Goal: Check status: Check status

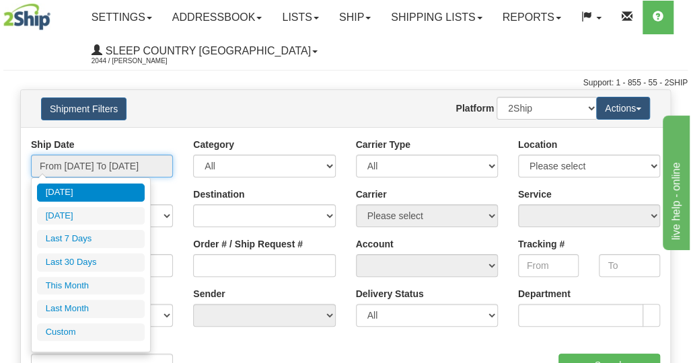
click at [89, 167] on input "From 09/17/2025 To 09/18/2025" at bounding box center [102, 166] width 142 height 23
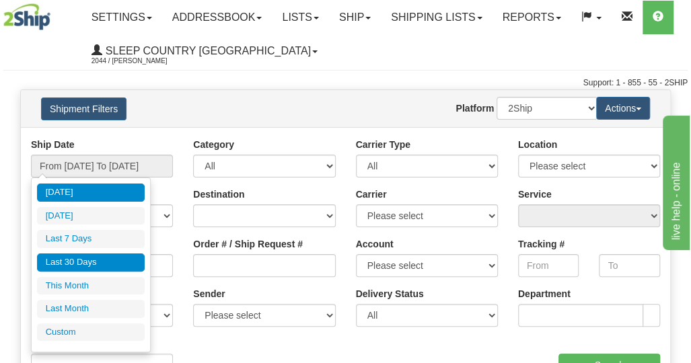
click at [67, 262] on li "Last 30 Days" at bounding box center [91, 263] width 108 height 18
type input "From 08/20/2025 To 09/18/2025"
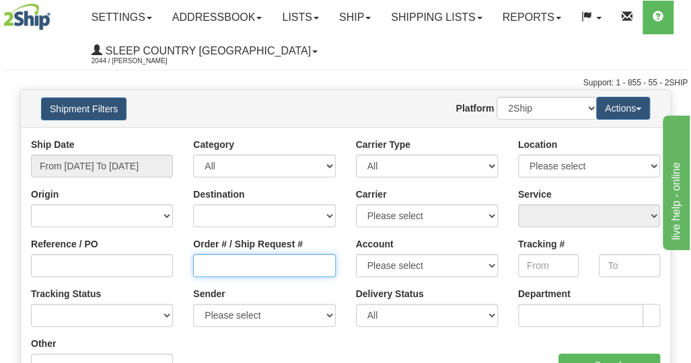
click at [209, 267] on input "Order # / Ship Request #" at bounding box center [264, 265] width 142 height 23
paste input "9000I047608"
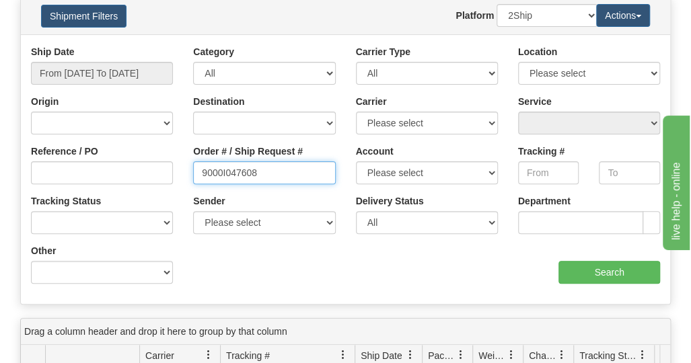
scroll to position [202, 0]
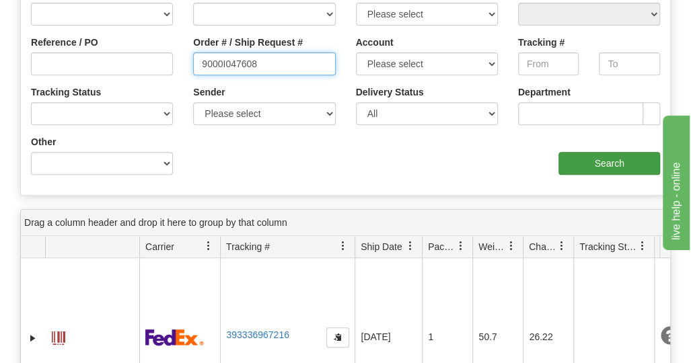
type input "9000I047608"
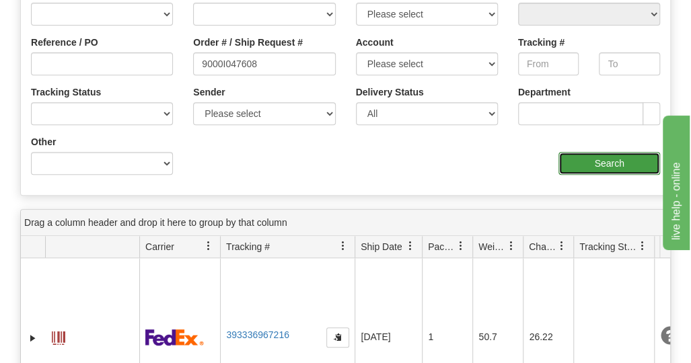
click at [587, 165] on input "Search" at bounding box center [609, 163] width 102 height 23
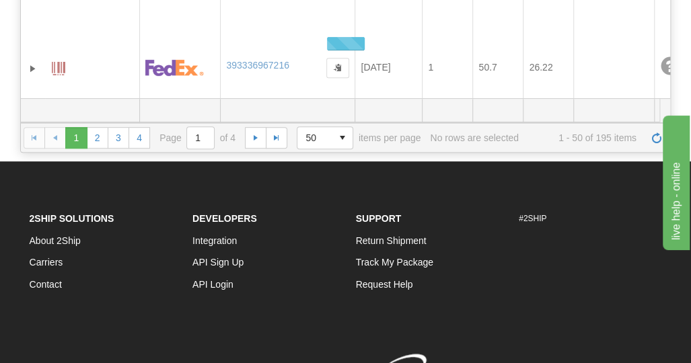
scroll to position [0, 0]
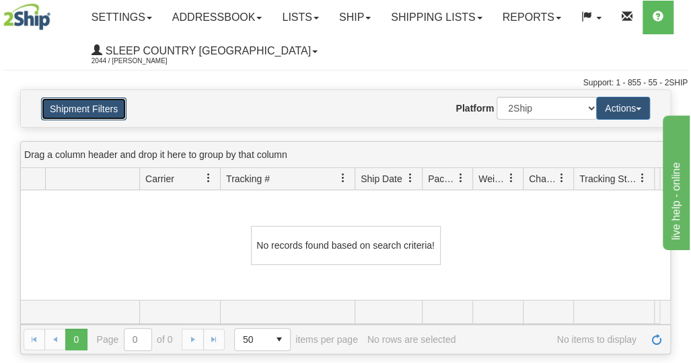
click at [104, 116] on button "Shipment Filters" at bounding box center [83, 109] width 85 height 23
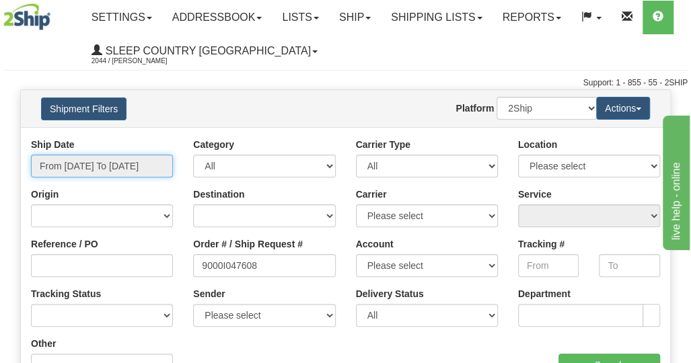
click at [124, 172] on input "From 08/20/2025 To 09/18/2025" at bounding box center [102, 166] width 142 height 23
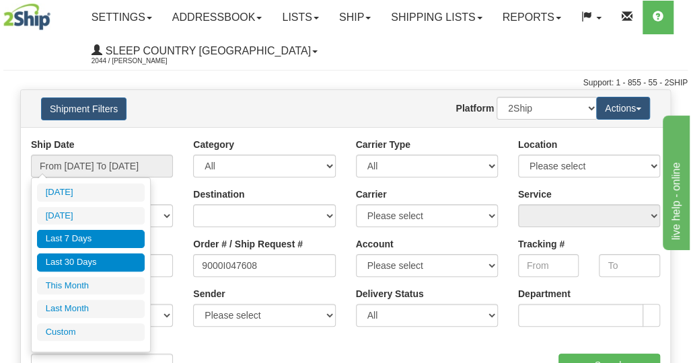
click at [79, 240] on li "Last 7 Days" at bounding box center [91, 239] width 108 height 18
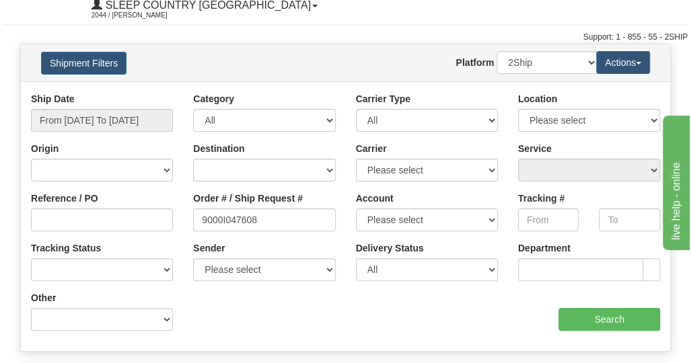
scroll to position [67, 0]
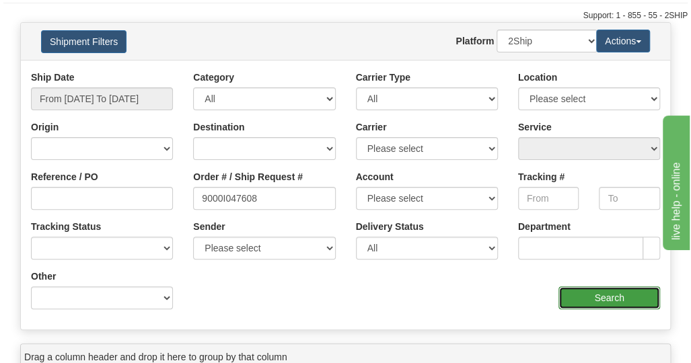
click at [595, 303] on input "Search" at bounding box center [609, 298] width 102 height 23
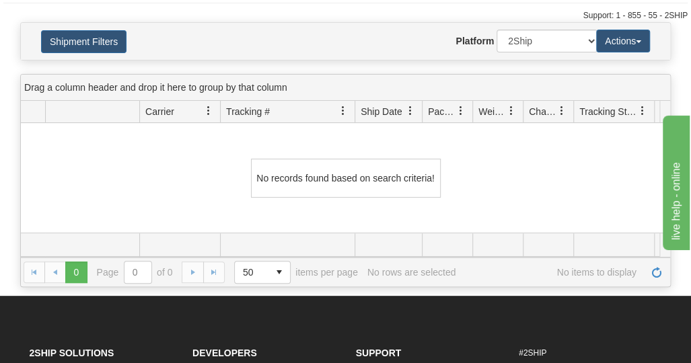
scroll to position [0, 0]
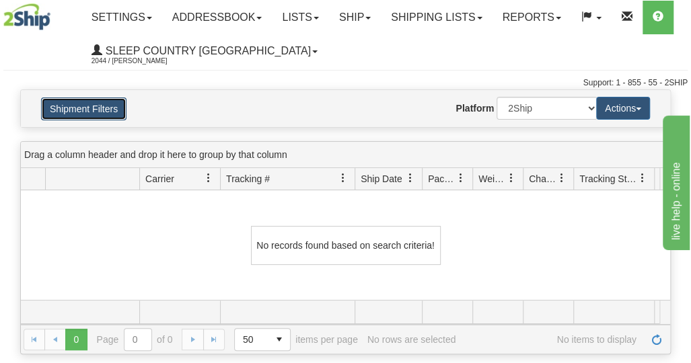
click at [105, 114] on button "Shipment Filters" at bounding box center [83, 109] width 85 height 23
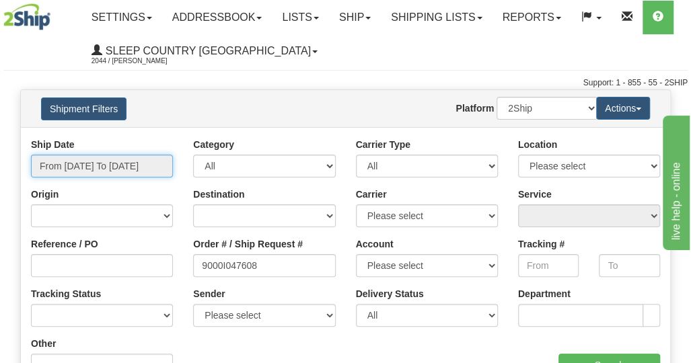
click at [120, 172] on input "From 09/12/2025 To 09/18/2025" at bounding box center [102, 166] width 142 height 23
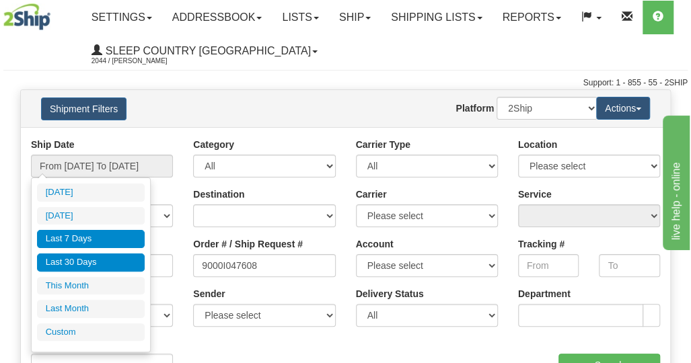
click at [83, 266] on li "Last 30 Days" at bounding box center [91, 263] width 108 height 18
type input "From 08/20/2025 To 09/18/2025"
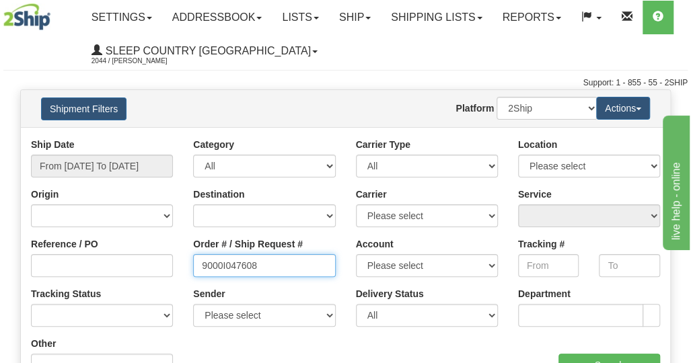
drag, startPoint x: 304, startPoint y: 270, endPoint x: 168, endPoint y: 272, distance: 135.9
click at [168, 138] on div "Reference / PO Order # / Ship Request # 9000I047608 Account Please select Canad…" at bounding box center [345, 138] width 649 height 0
paste input "9000I047608"
type input "9000I047608"
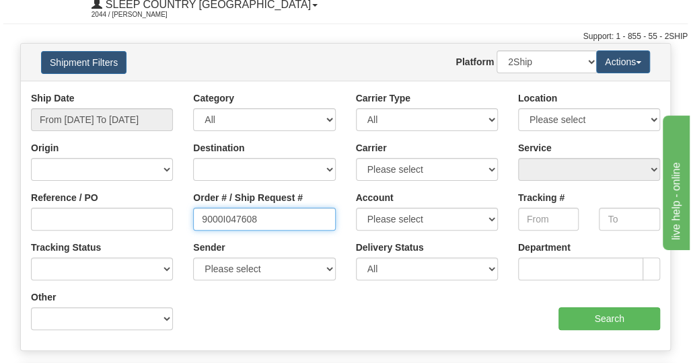
scroll to position [67, 0]
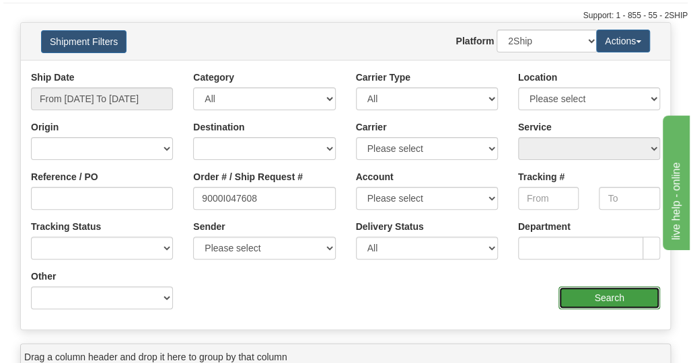
click at [595, 305] on input "Search" at bounding box center [609, 298] width 102 height 23
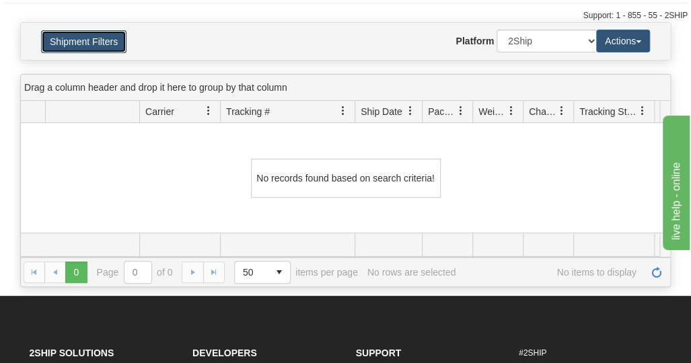
drag, startPoint x: 89, startPoint y: 33, endPoint x: 94, endPoint y: 39, distance: 8.1
click at [89, 33] on button "Shipment Filters" at bounding box center [83, 41] width 85 height 23
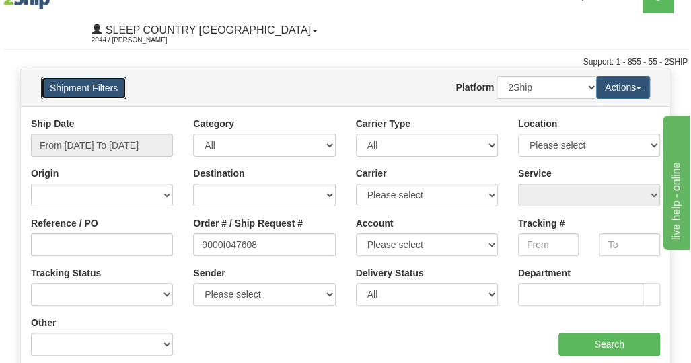
scroll to position [0, 0]
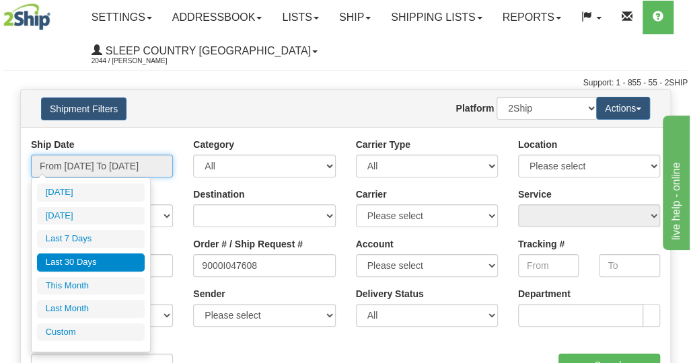
click at [143, 170] on input "From 08/20/2025 To 09/18/2025" at bounding box center [102, 166] width 142 height 23
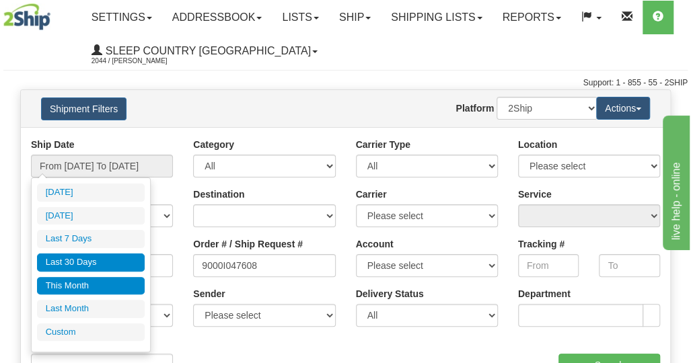
click at [84, 283] on li "This Month" at bounding box center [91, 286] width 108 height 18
type input "From 09/01/2025 To 09/30/2025"
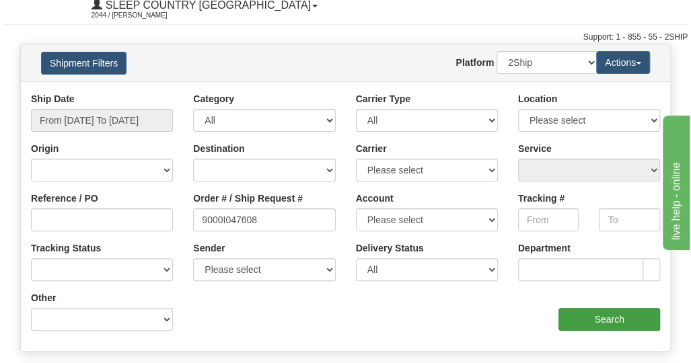
scroll to position [67, 0]
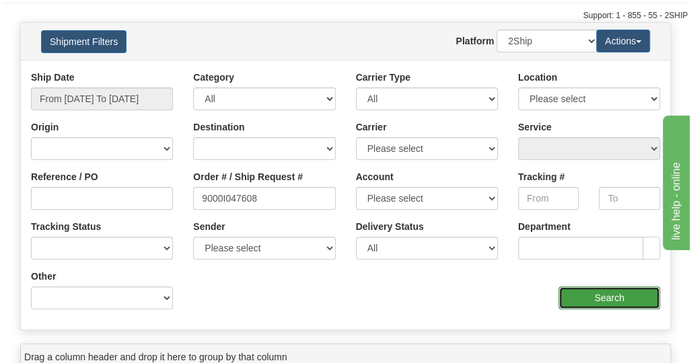
click at [593, 293] on input "Search" at bounding box center [609, 298] width 102 height 23
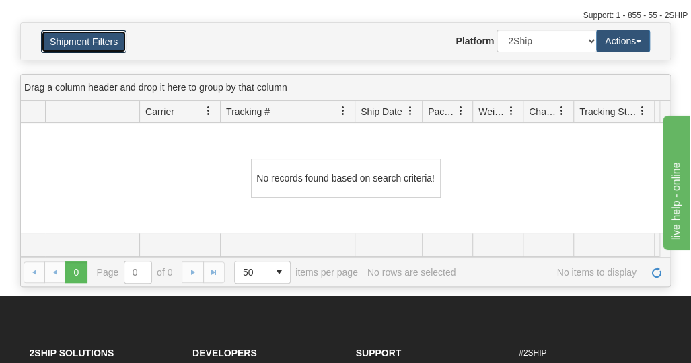
drag, startPoint x: 98, startPoint y: 41, endPoint x: 135, endPoint y: 114, distance: 81.8
click at [99, 41] on button "Shipment Filters" at bounding box center [83, 41] width 85 height 23
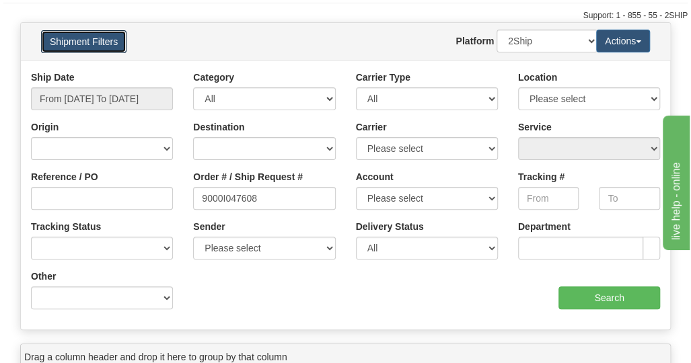
scroll to position [0, 0]
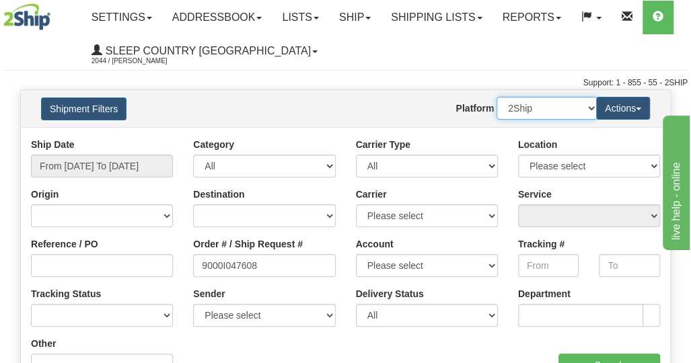
click at [568, 113] on select "2Ship Imported" at bounding box center [546, 108] width 101 height 23
select select "1"
click at [496, 97] on select "2Ship Imported" at bounding box center [546, 108] width 101 height 23
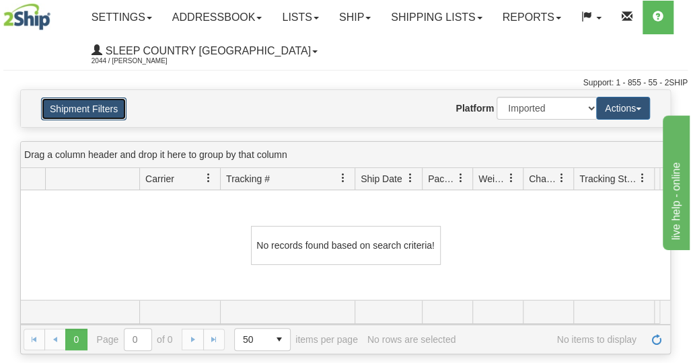
click at [75, 104] on button "Shipment Filters" at bounding box center [83, 109] width 85 height 23
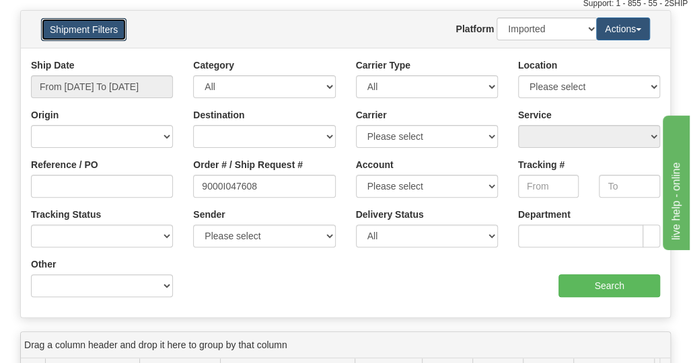
scroll to position [135, 0]
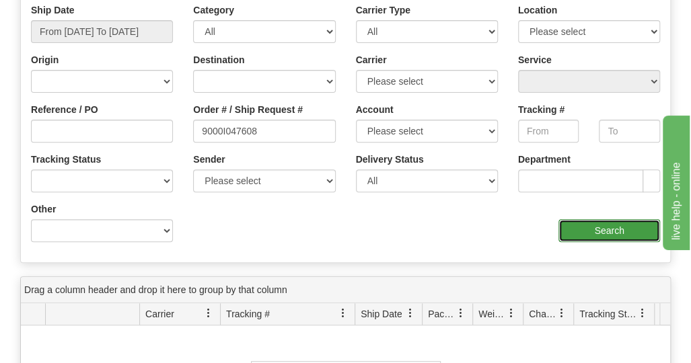
click at [574, 231] on input "Search" at bounding box center [609, 230] width 102 height 23
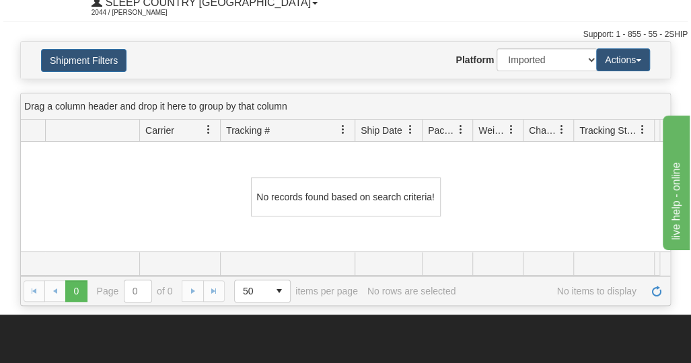
scroll to position [0, 0]
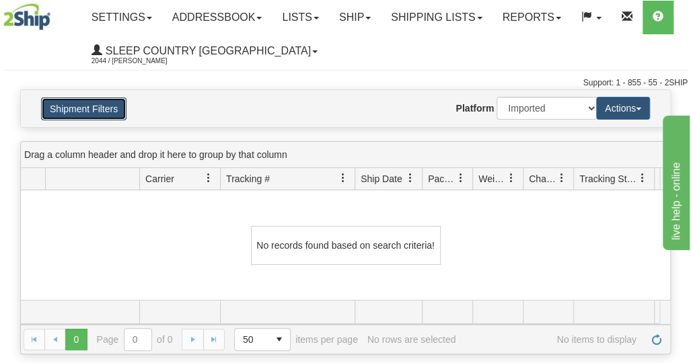
click at [101, 105] on button "Shipment Filters" at bounding box center [83, 109] width 85 height 23
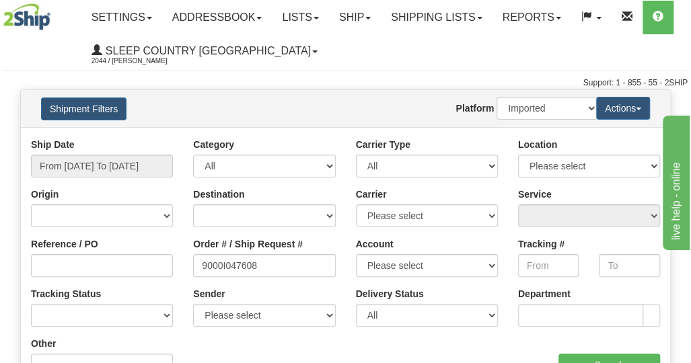
click at [355, 69] on nav "Toggle navigation Settings Shipping Preferences Fields Preferences New Groups" at bounding box center [379, 34] width 617 height 69
